Goal: Task Accomplishment & Management: Use online tool/utility

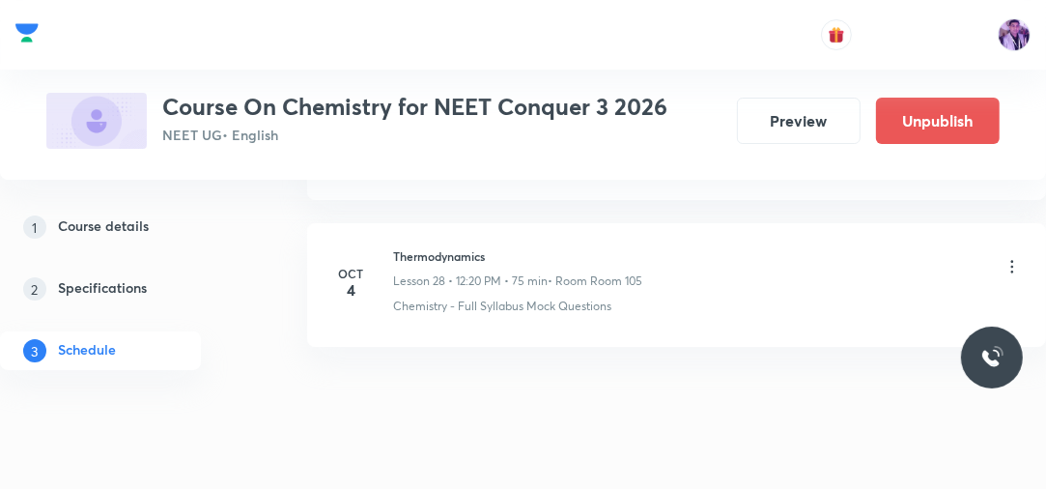
scroll to position [5058, 0]
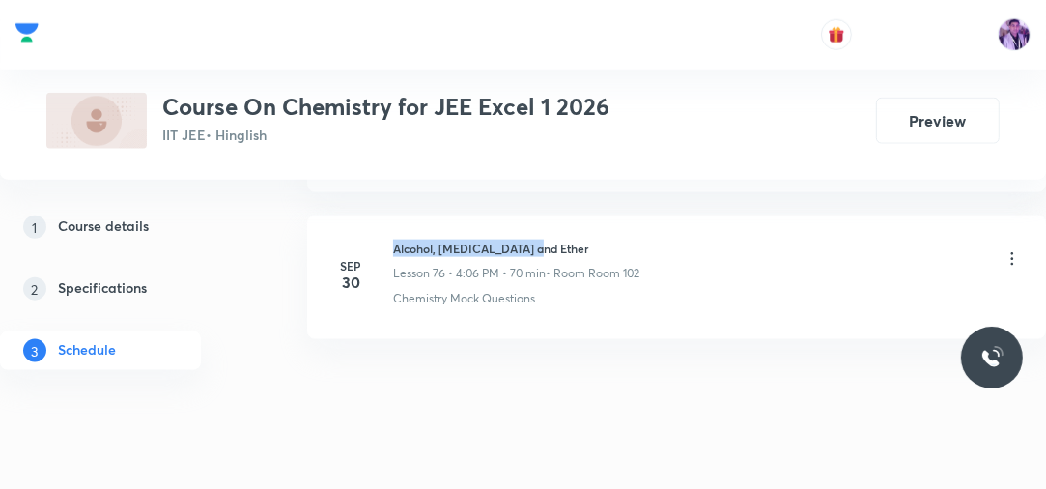
drag, startPoint x: 394, startPoint y: 215, endPoint x: 556, endPoint y: 213, distance: 162.3
click at [556, 240] on h6 "Alcohol, Phenol and Ether" at bounding box center [516, 248] width 246 height 17
copy h6 "Alcohol, Phenol and Ether"
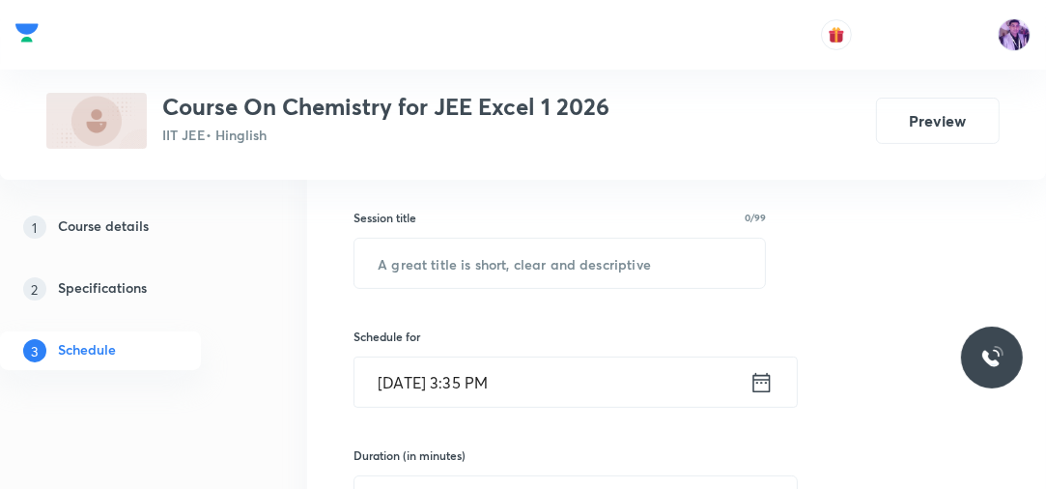
scroll to position [298, 0]
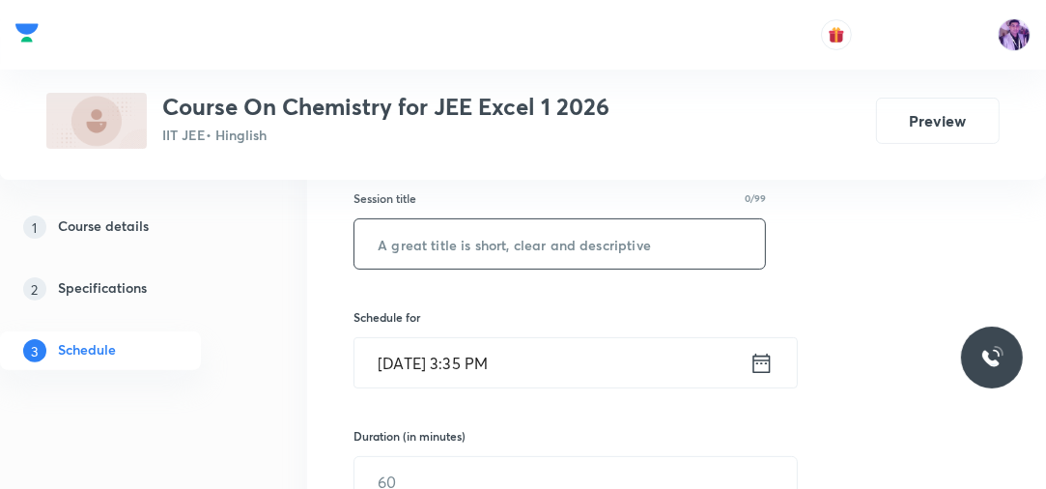
click at [628, 252] on input "text" at bounding box center [559, 243] width 411 height 49
paste input "Alcohol, Phenol and Ether"
type input "Alcohol, Phenol and Ether"
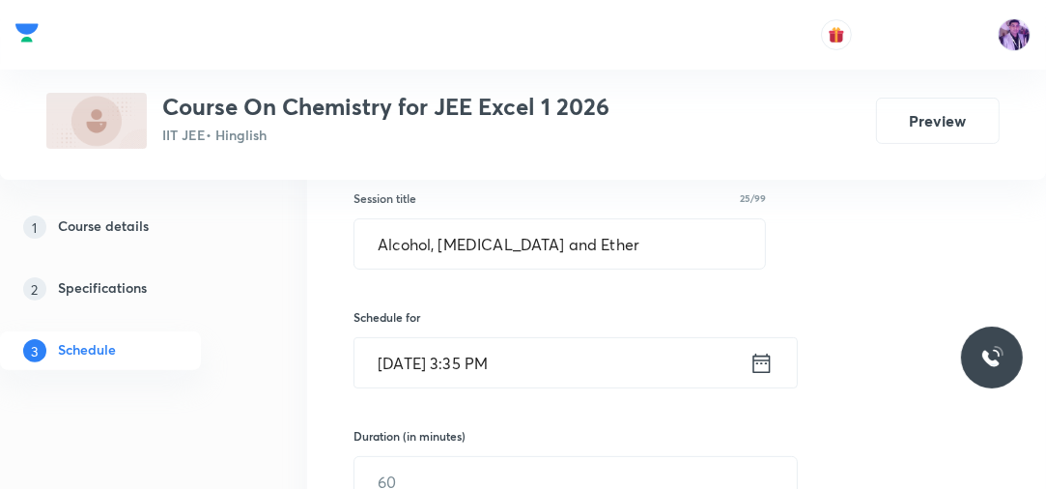
click at [495, 357] on input "Oct 4, 2025, 3:35 PM" at bounding box center [551, 362] width 395 height 49
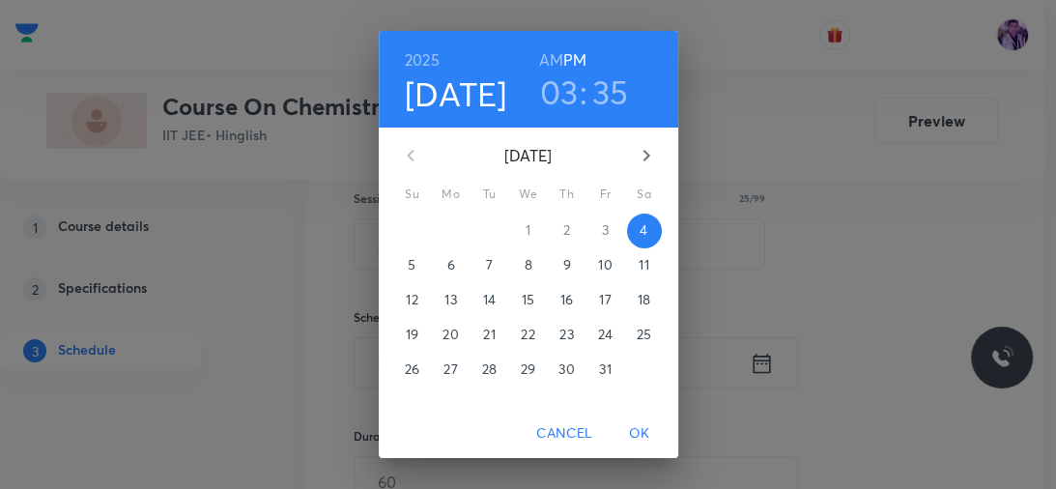
click at [558, 99] on h3 "03" at bounding box center [559, 91] width 39 height 41
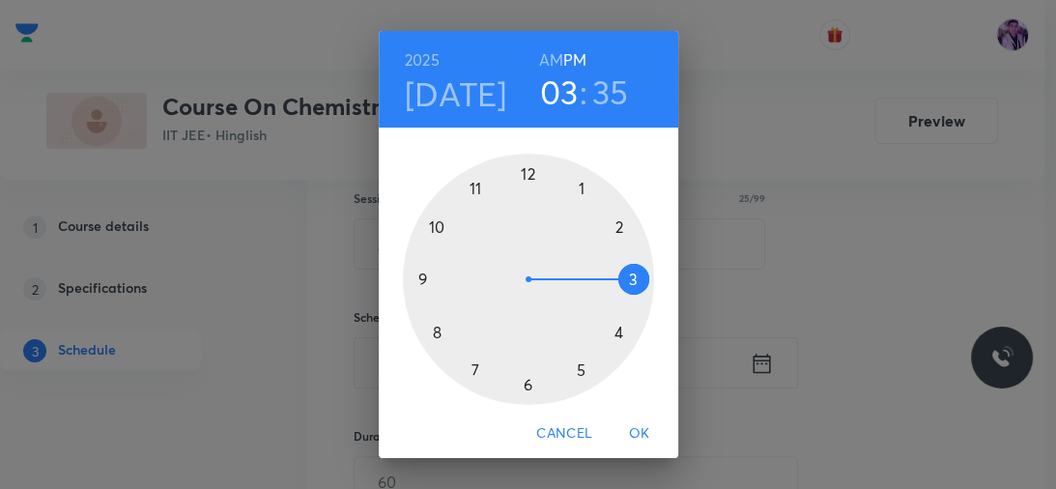
click at [612, 331] on div at bounding box center [528, 279] width 251 height 251
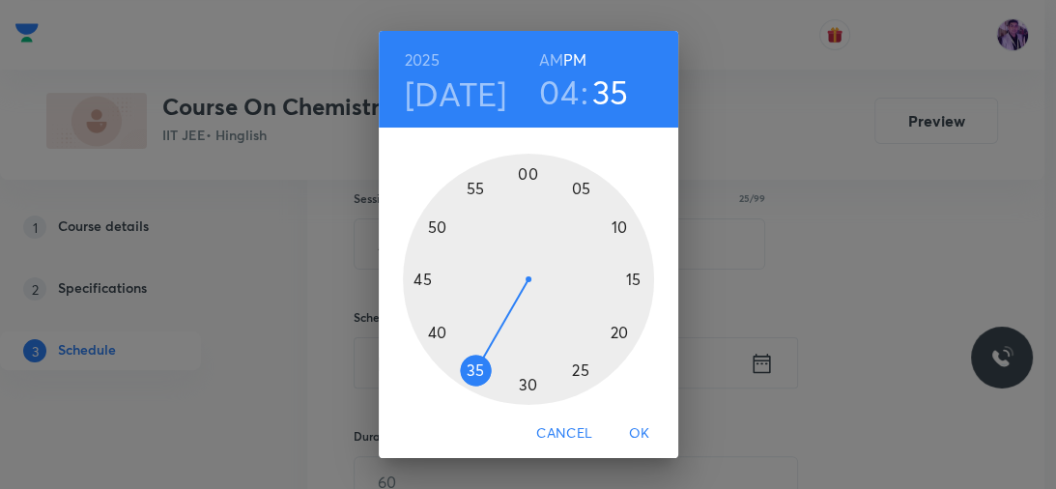
click at [524, 174] on div at bounding box center [528, 279] width 251 height 251
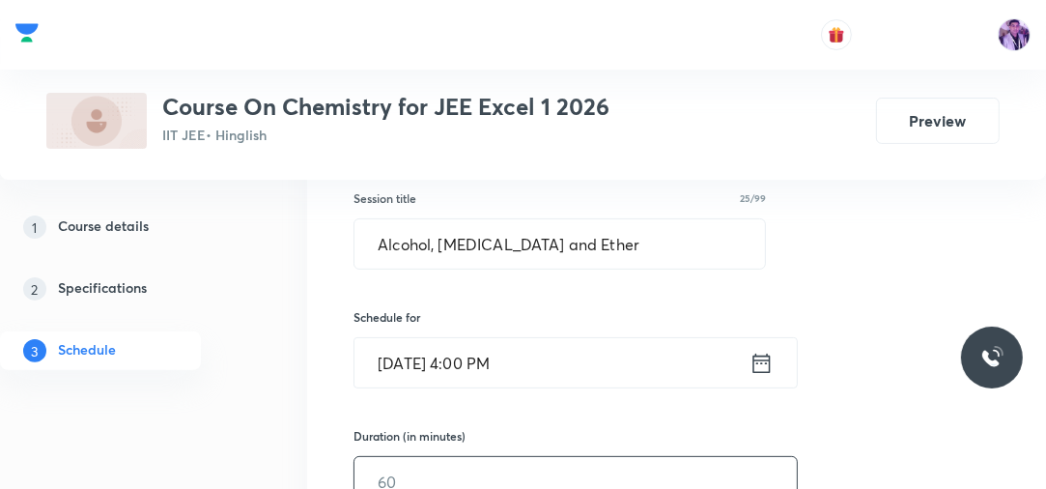
click at [435, 463] on input "text" at bounding box center [575, 481] width 442 height 49
type input "70"
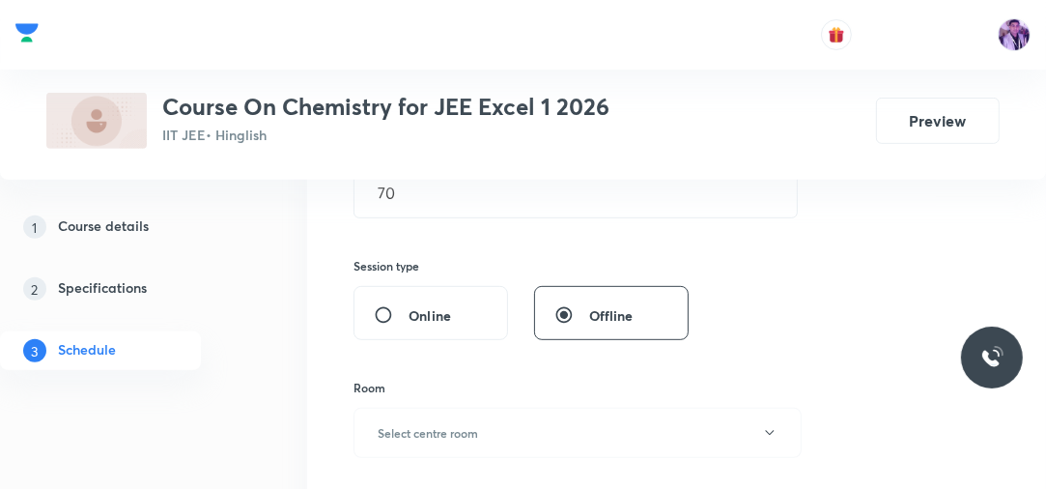
scroll to position [608, 0]
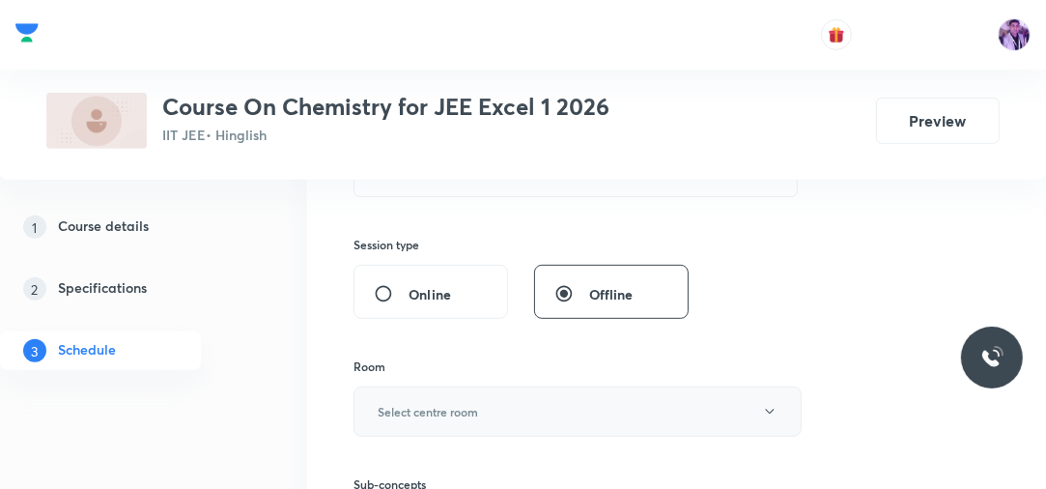
click at [430, 411] on h6 "Select centre room" at bounding box center [428, 411] width 100 height 17
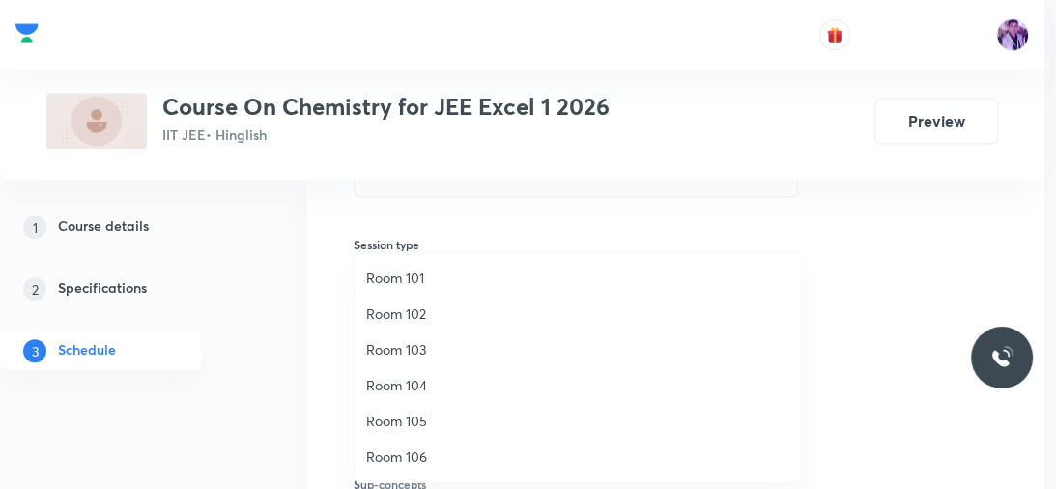
click at [431, 425] on span "Room 105" at bounding box center [577, 421] width 423 height 20
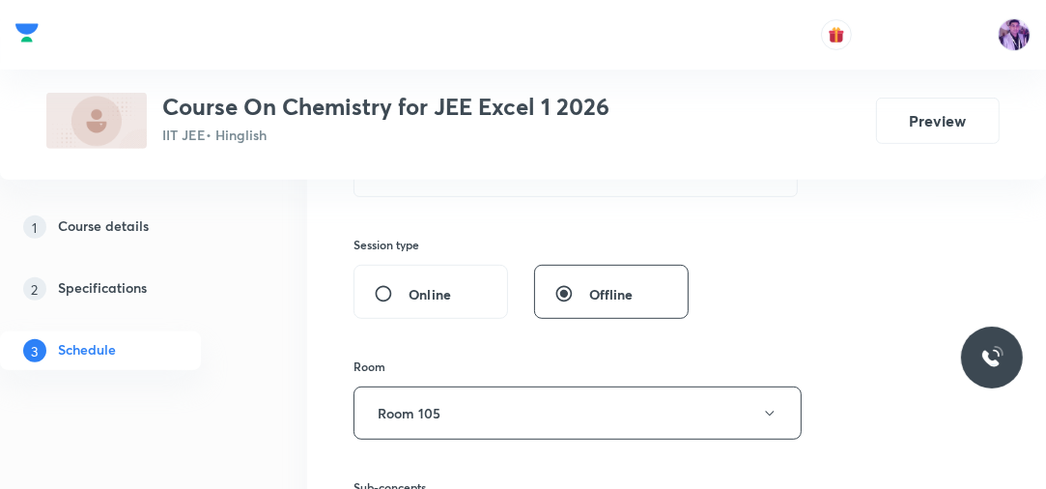
click at [312, 397] on div "Session 77 Live class Session title 25/99 Alcohol, Phenol and Ether ​ Schedule …" at bounding box center [676, 200] width 739 height 938
click at [423, 421] on button "Room 105" at bounding box center [578, 412] width 448 height 53
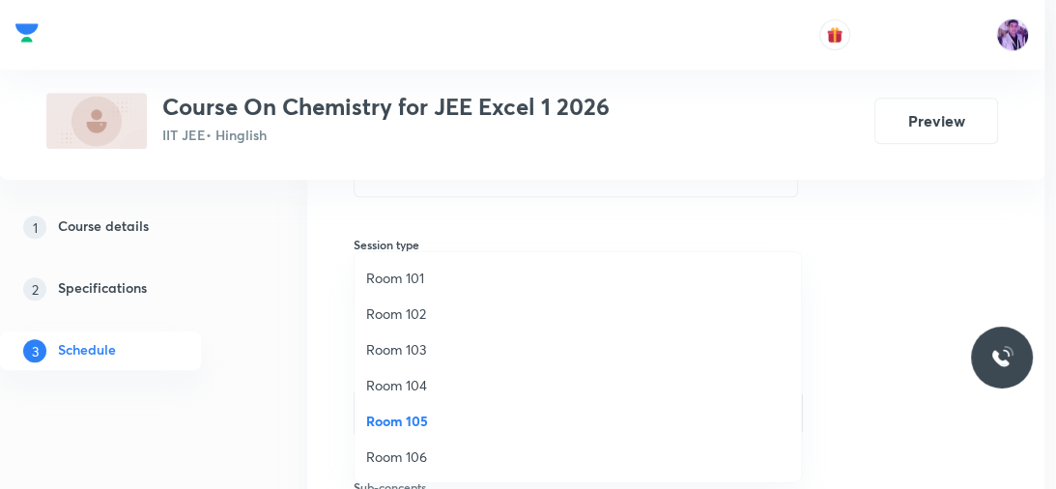
click at [444, 310] on span "Room 102" at bounding box center [577, 313] width 423 height 20
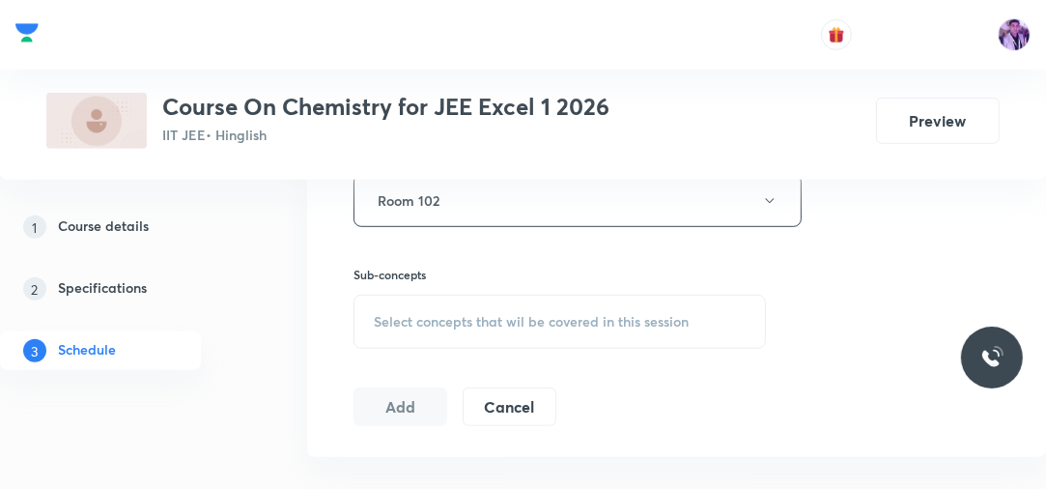
scroll to position [886, 0]
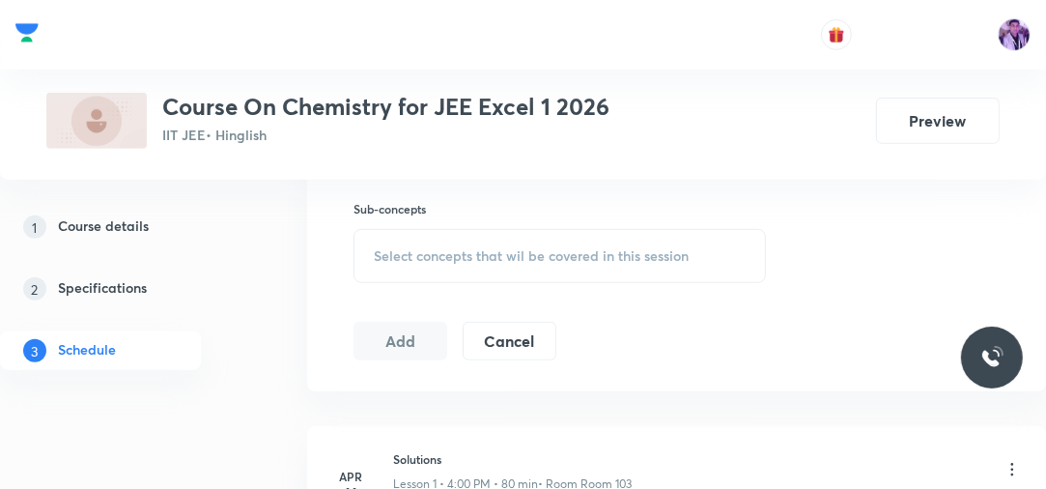
click at [413, 243] on div "Select concepts that wil be covered in this session" at bounding box center [560, 256] width 412 height 54
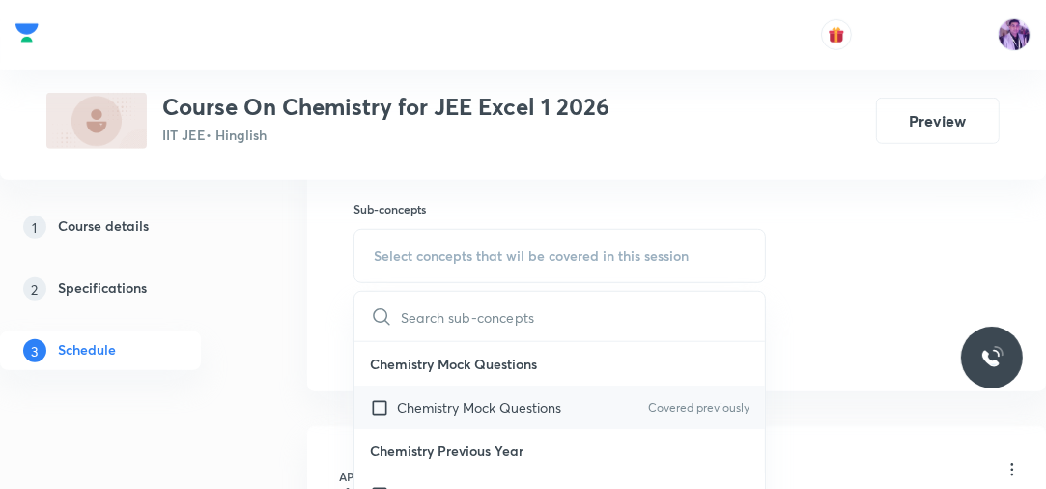
click at [433, 411] on p "Chemistry Mock Questions" at bounding box center [479, 407] width 164 height 20
checkbox input "true"
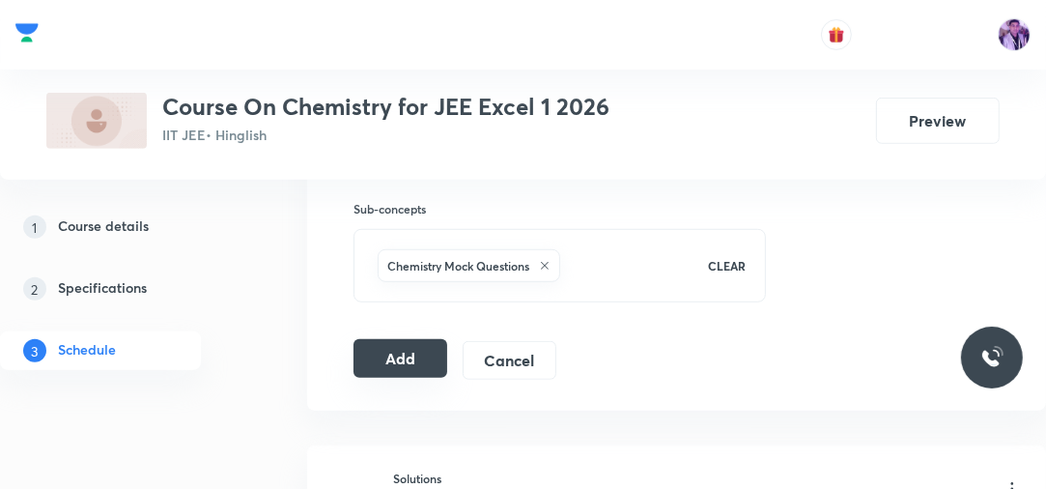
click at [386, 364] on button "Add" at bounding box center [401, 358] width 94 height 39
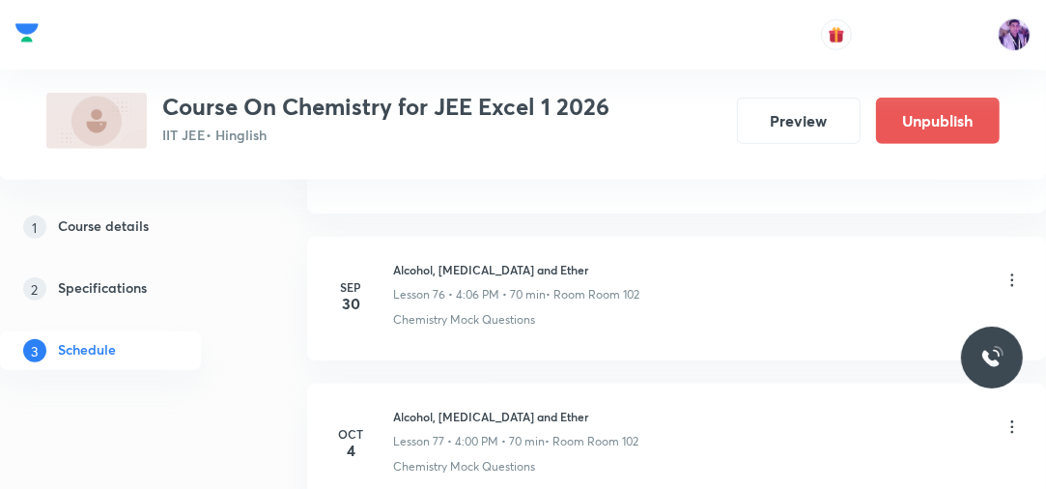
scroll to position [11267, 0]
